Goal: Navigation & Orientation: Find specific page/section

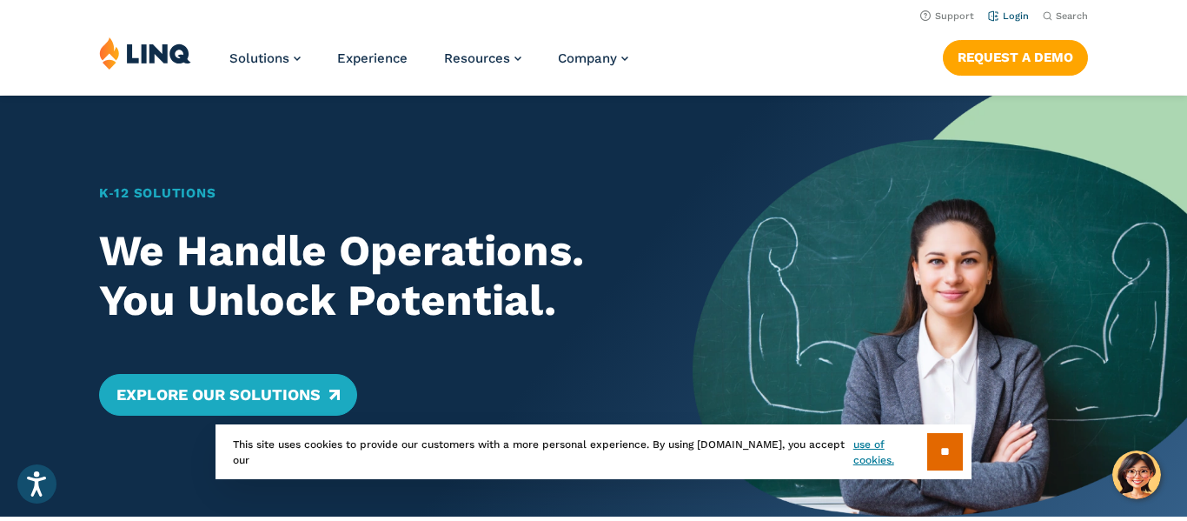
click at [1008, 14] on link "Login" at bounding box center [1008, 15] width 41 height 11
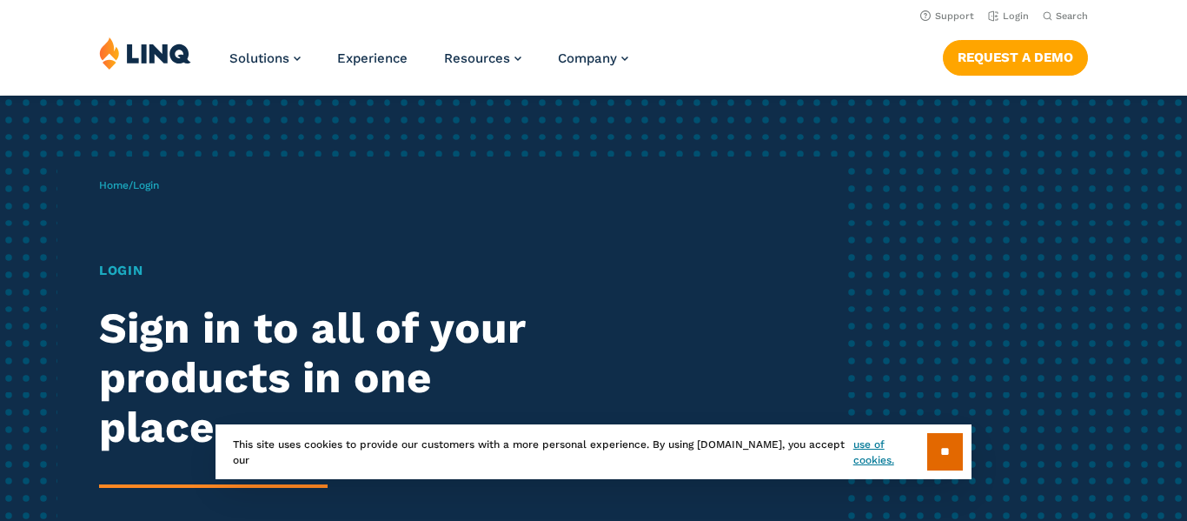
click at [154, 217] on div "Home / Login Login Sign in to all of your products in one place. LINQ brings to…" at bounding box center [470, 397] width 742 height 483
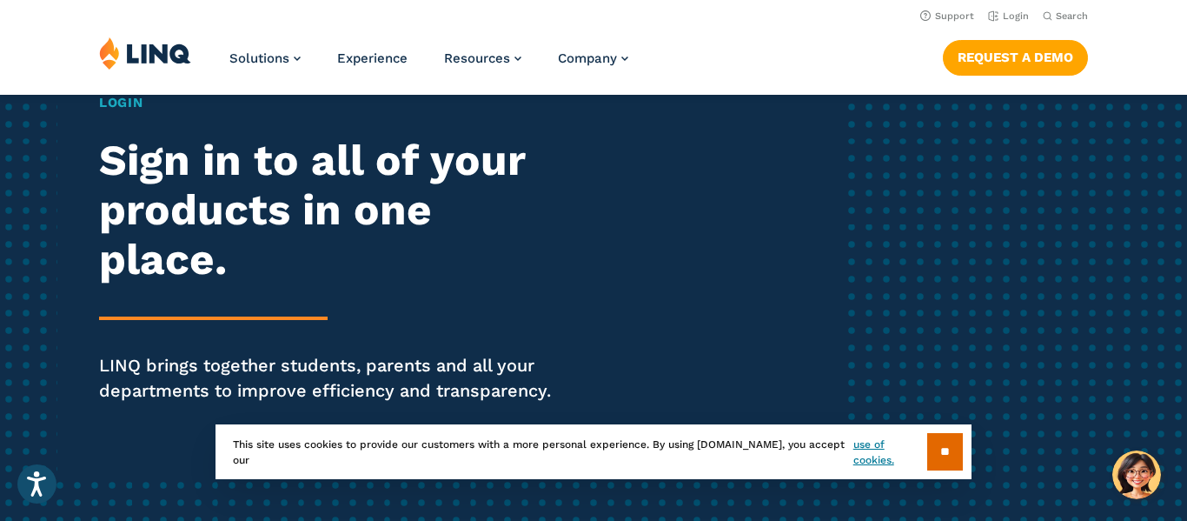
scroll to position [135, 0]
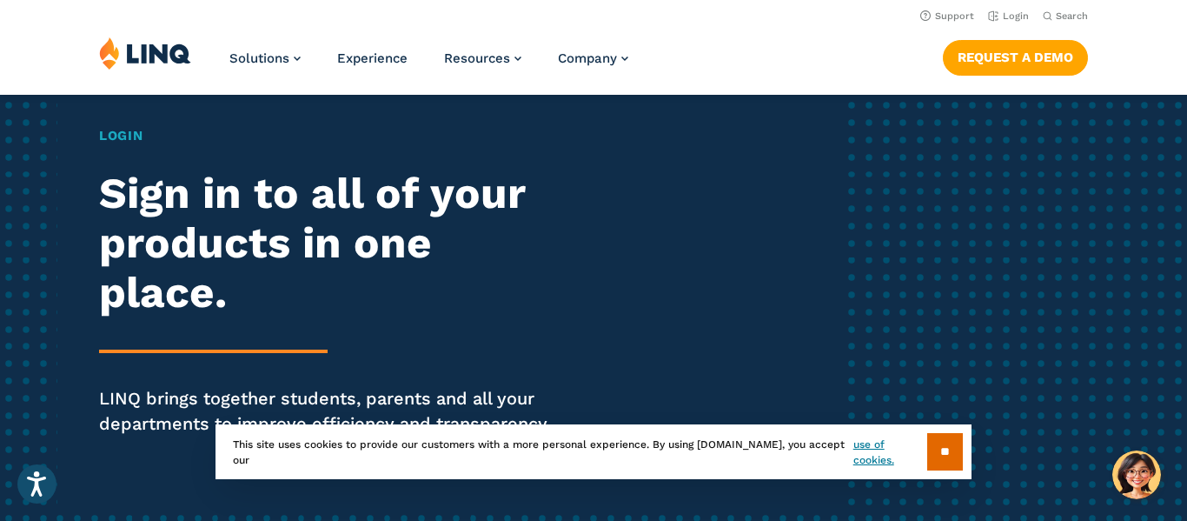
click at [117, 138] on h1 "Login" at bounding box center [327, 136] width 457 height 20
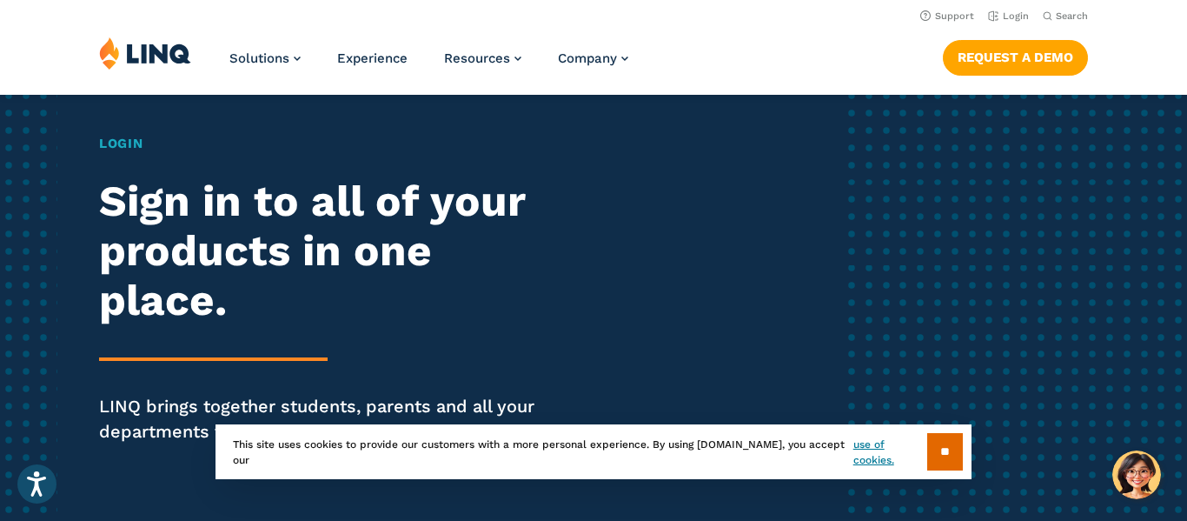
scroll to position [0, 0]
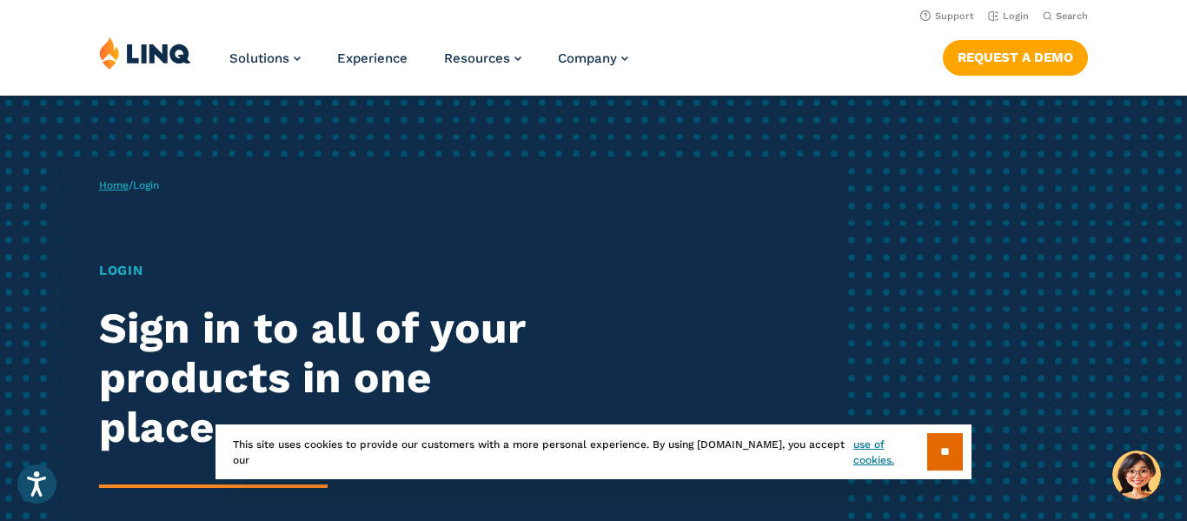
click at [103, 179] on link "Home" at bounding box center [114, 185] width 30 height 12
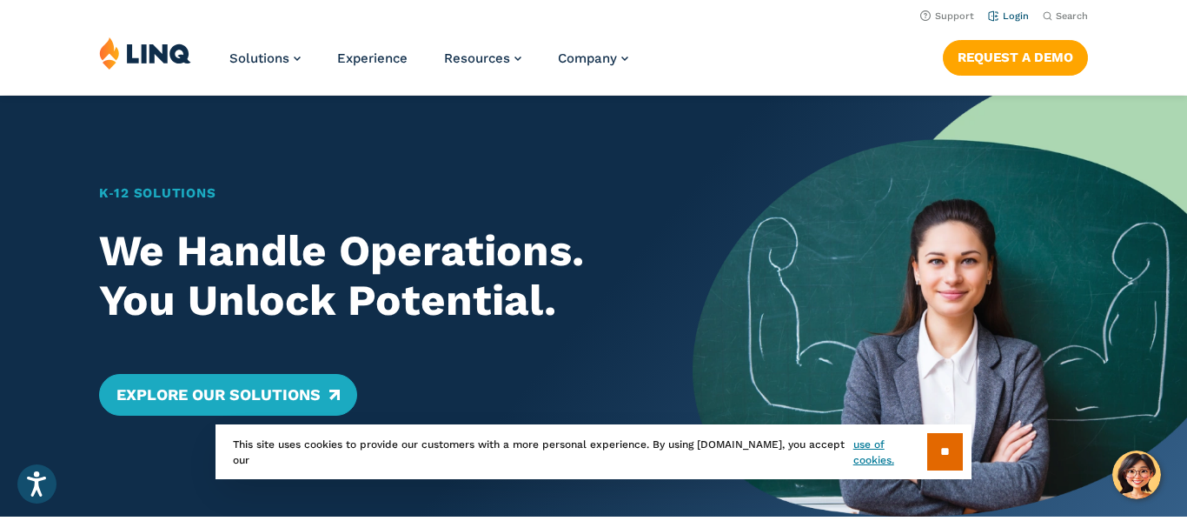
click at [1000, 15] on link "Login" at bounding box center [1008, 15] width 41 height 11
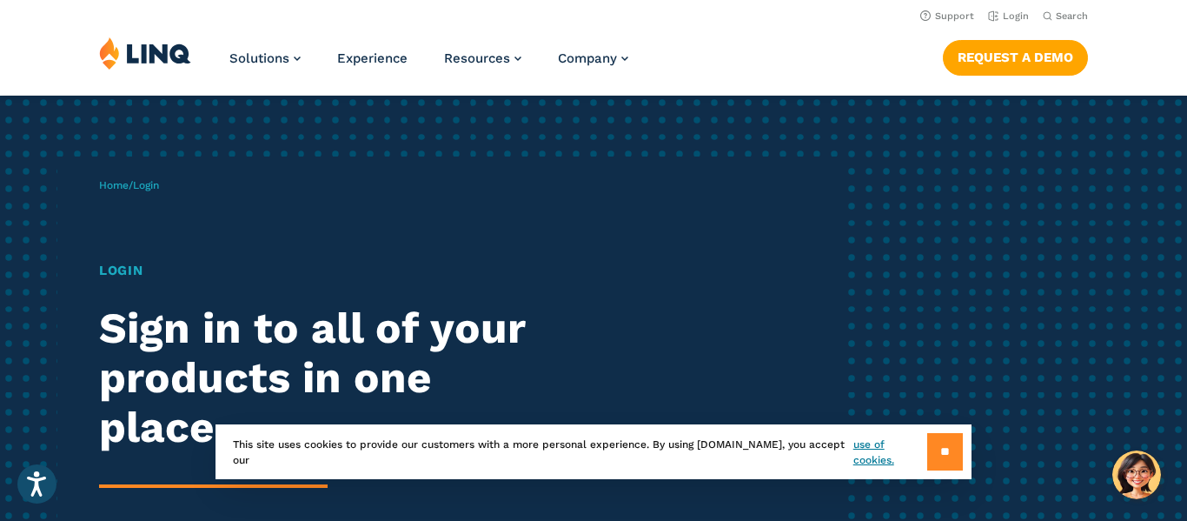
click at [939, 454] on input "**" at bounding box center [945, 451] width 36 height 37
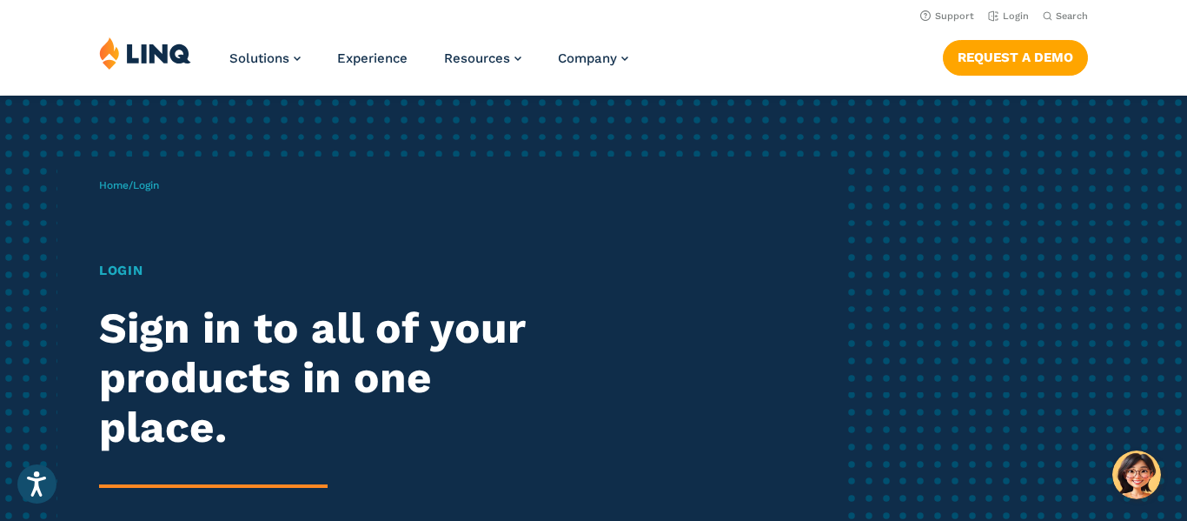
click at [317, 335] on h2 "Sign in to all of your products in one place." at bounding box center [327, 377] width 457 height 148
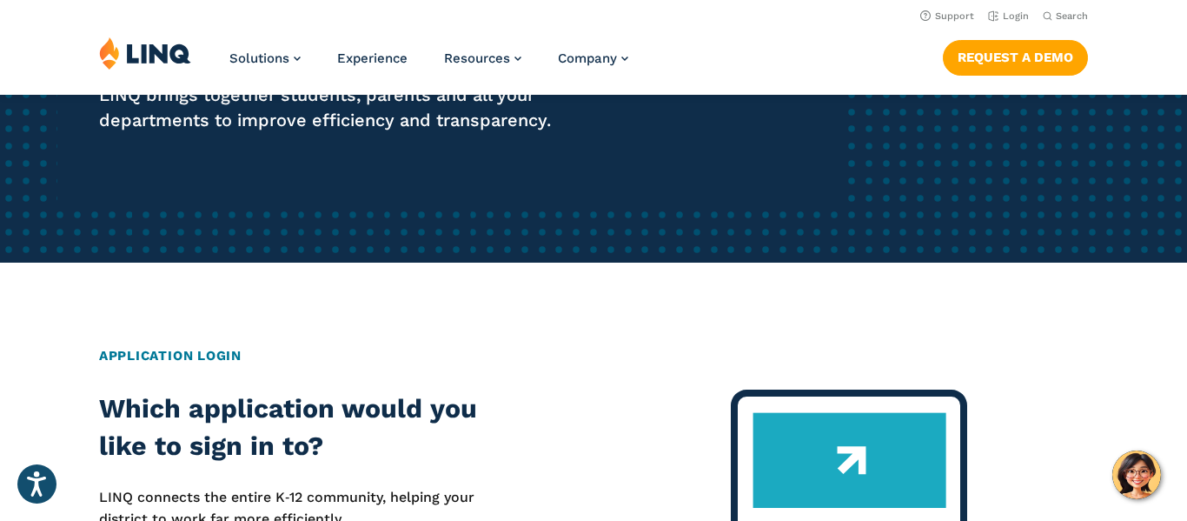
scroll to position [258, 0]
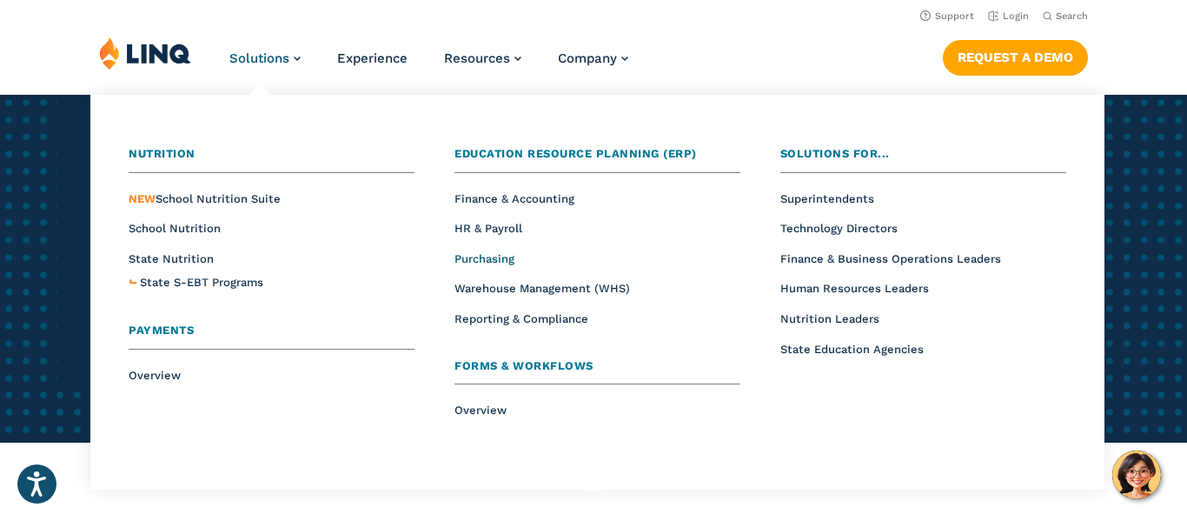
click at [497, 257] on span "Purchasing" at bounding box center [484, 258] width 60 height 13
